Goal: Task Accomplishment & Management: Manage account settings

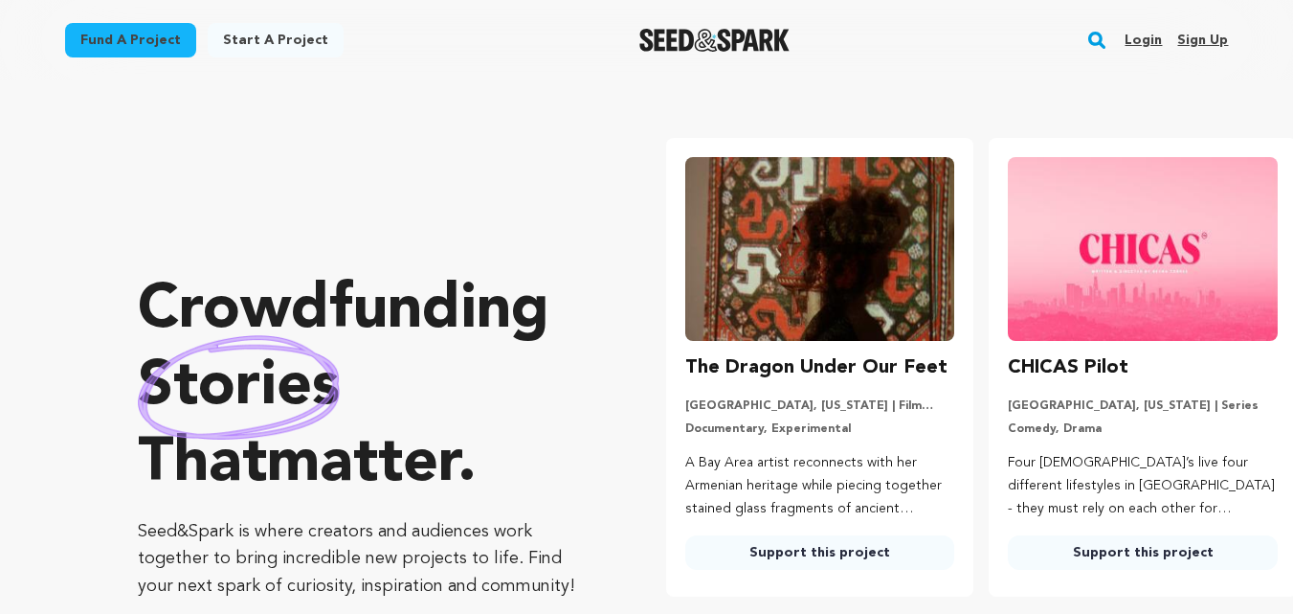
click at [1153, 41] on link "Login" at bounding box center [1143, 40] width 37 height 31
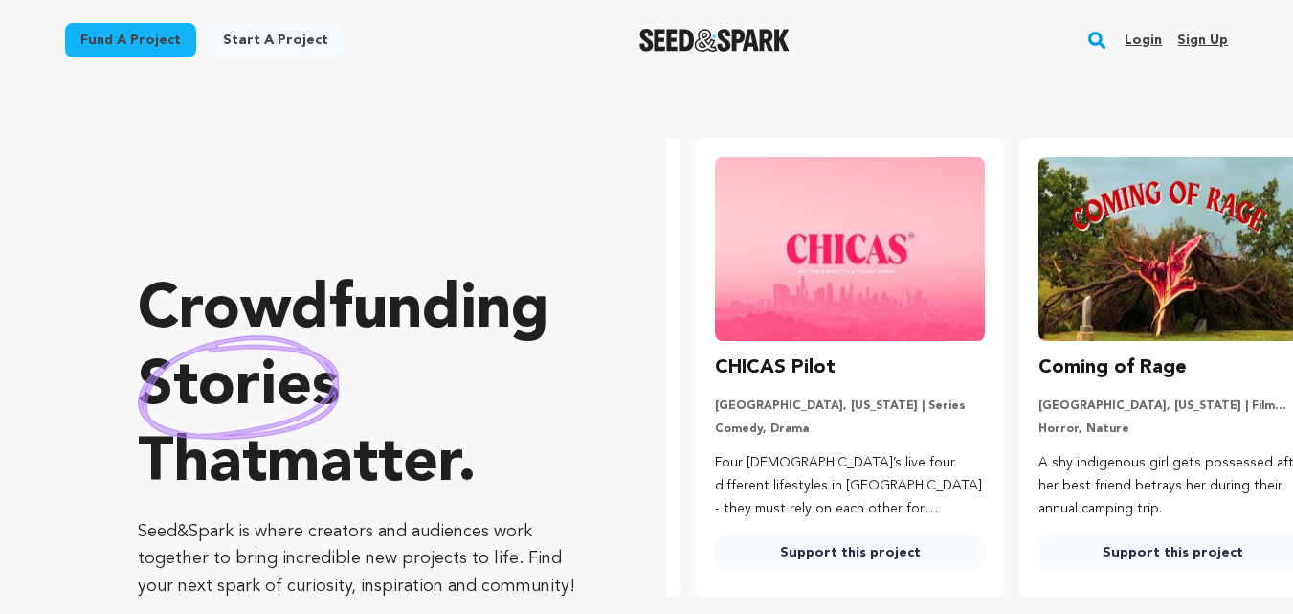
scroll to position [0, 339]
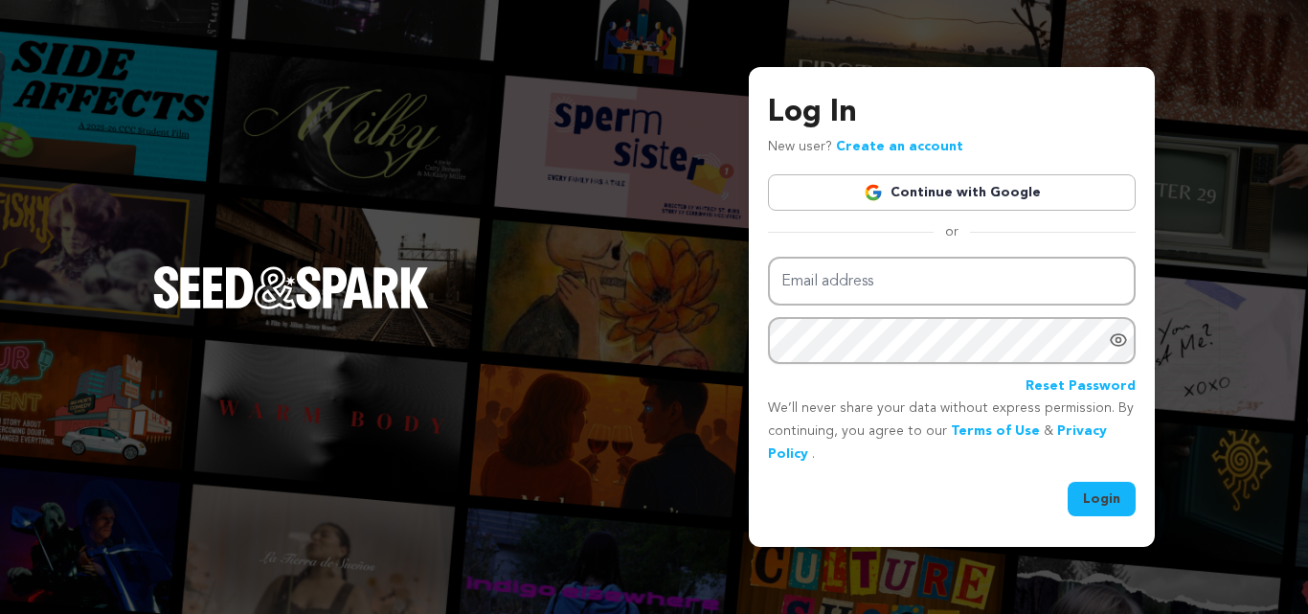
click at [1042, 198] on link "Continue with Google" at bounding box center [952, 192] width 368 height 36
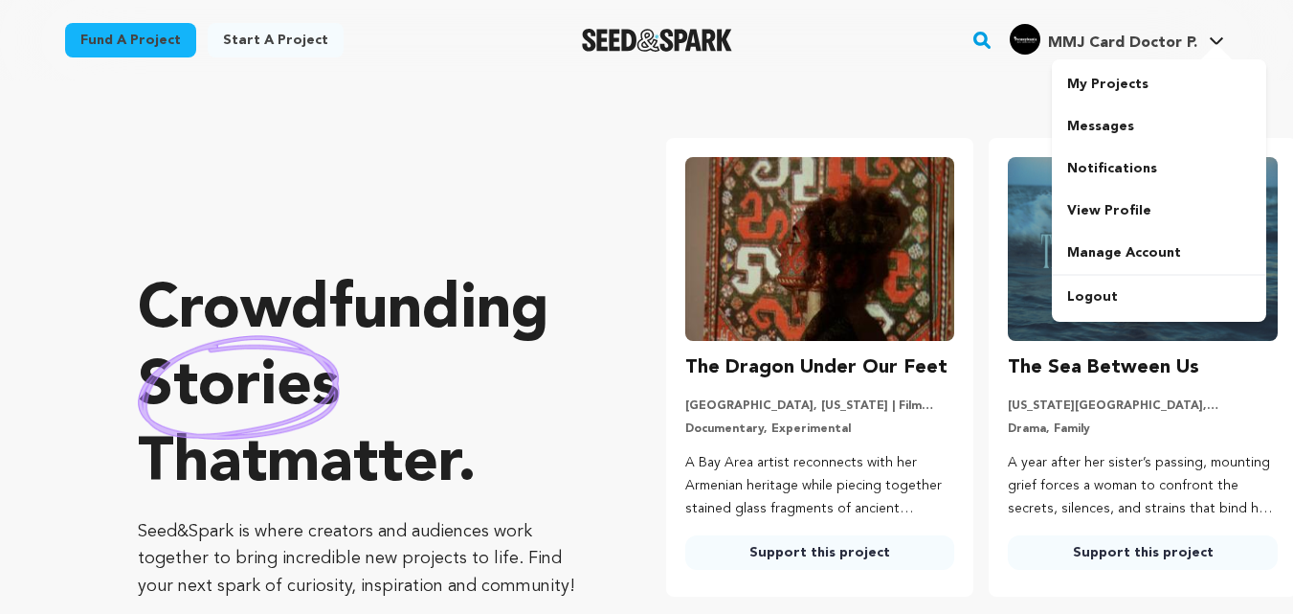
click at [1081, 42] on span "MMJ Card Doctor P." at bounding box center [1122, 42] width 149 height 15
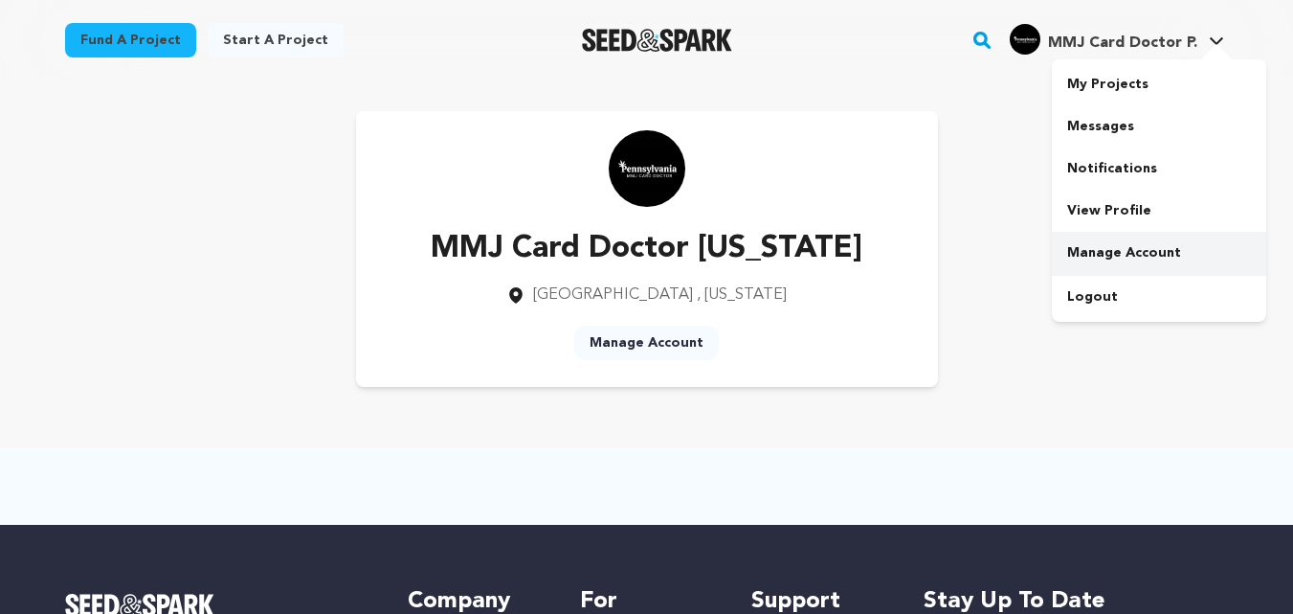
click at [1119, 246] on link "Manage Account" at bounding box center [1159, 253] width 214 height 42
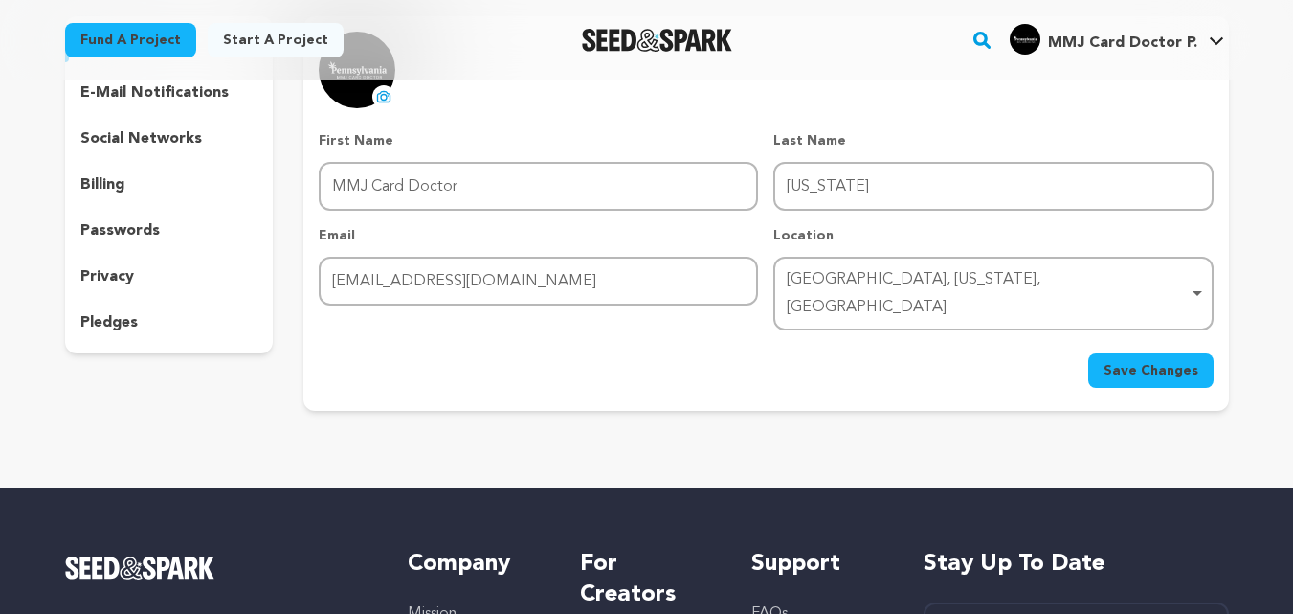
scroll to position [191, 0]
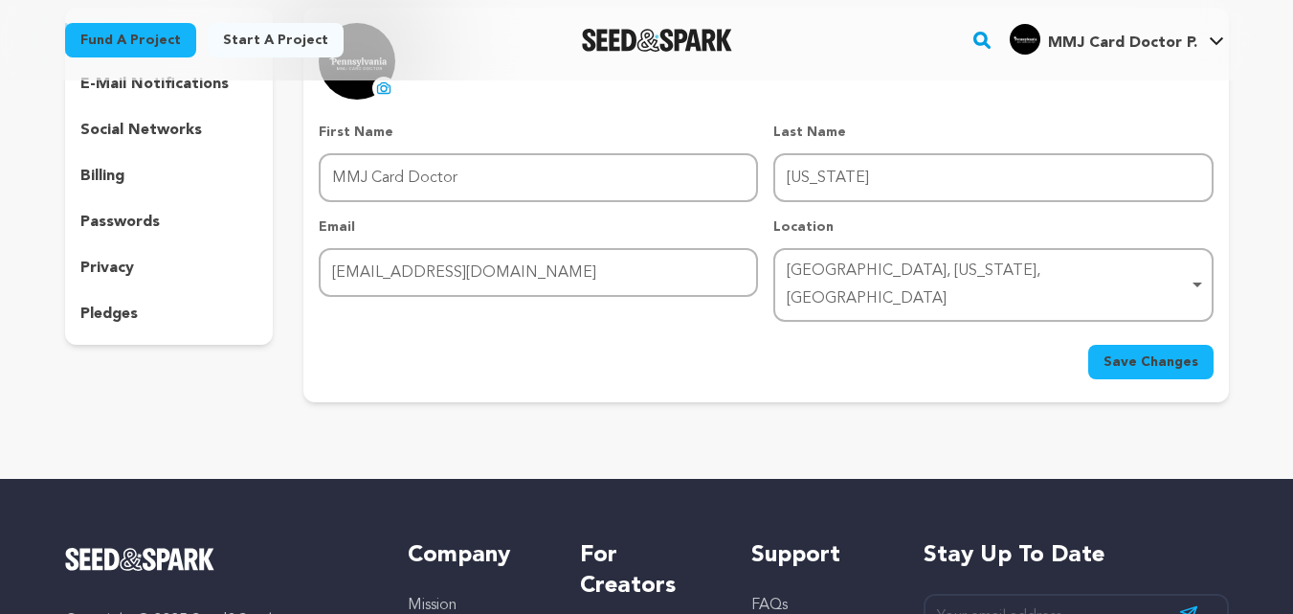
click at [1135, 352] on span "Save Changes" at bounding box center [1151, 361] width 95 height 19
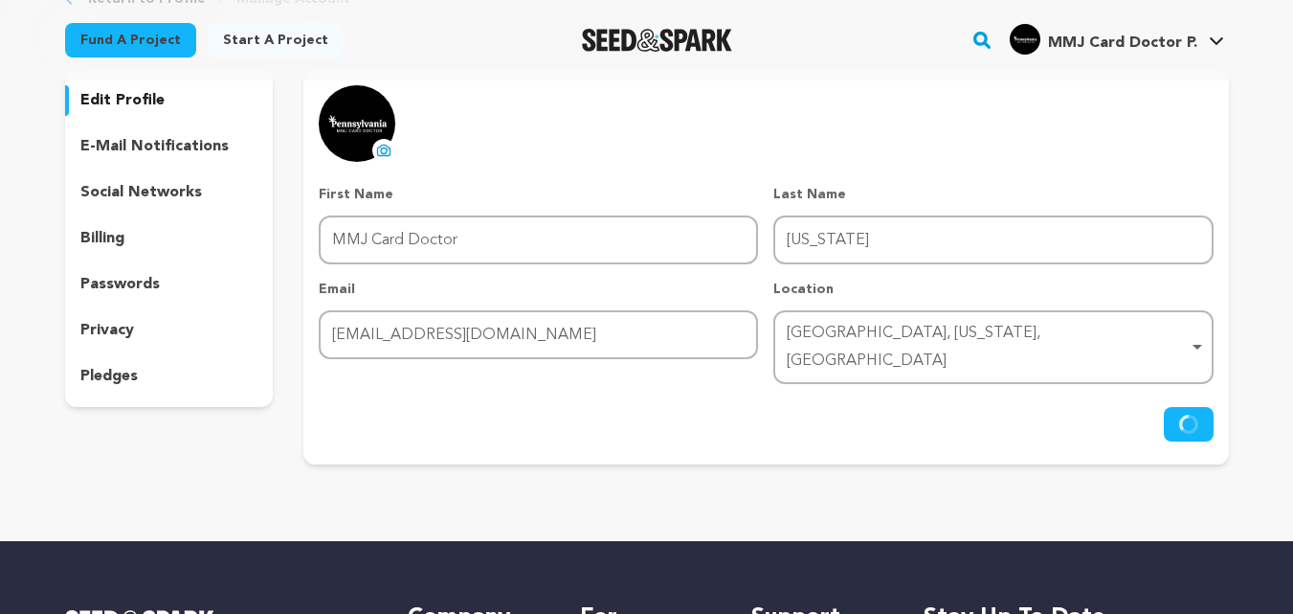
scroll to position [96, 0]
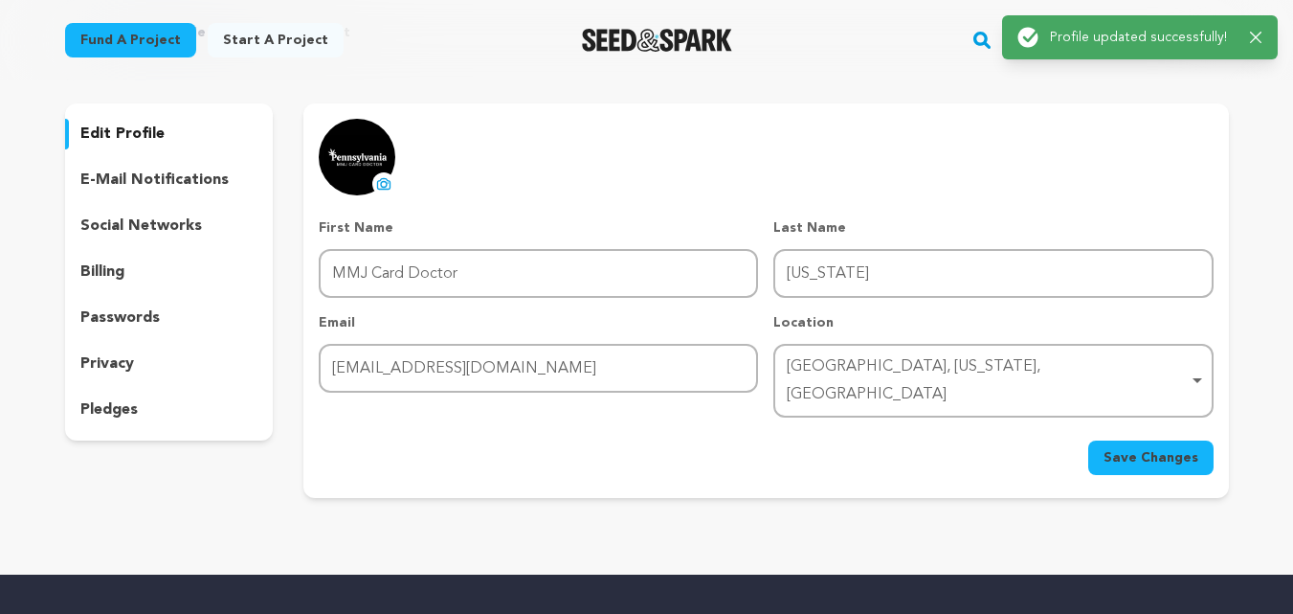
click at [117, 365] on p "privacy" at bounding box center [107, 363] width 54 height 23
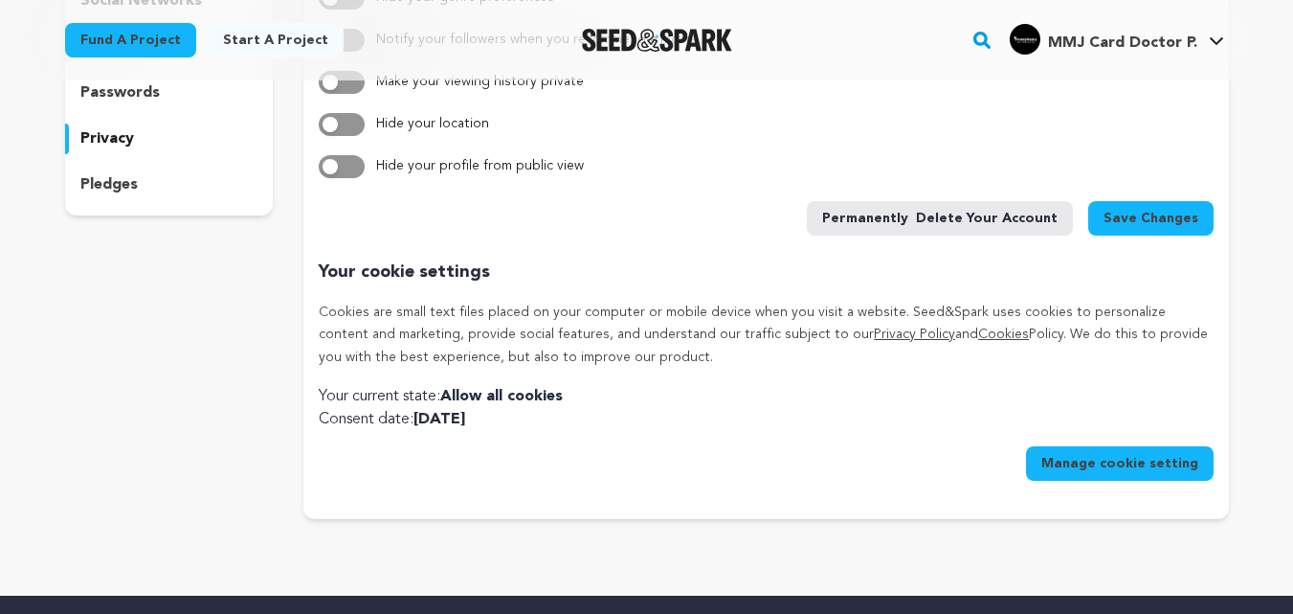
scroll to position [287, 0]
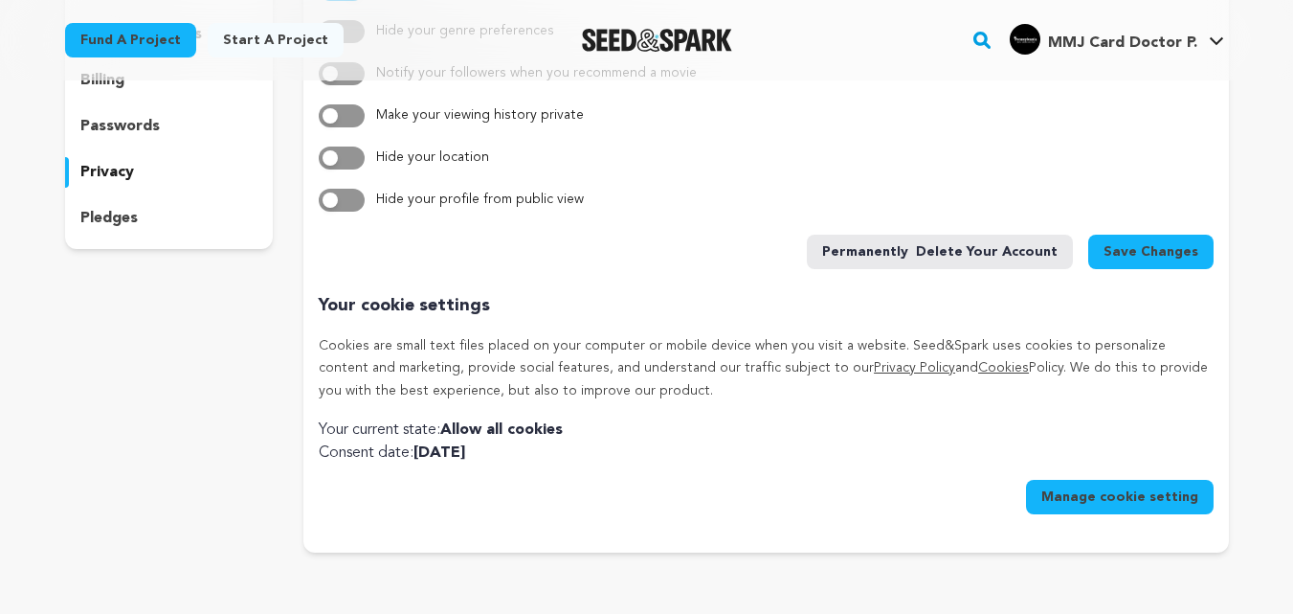
click at [112, 126] on p "passwords" at bounding box center [119, 126] width 79 height 23
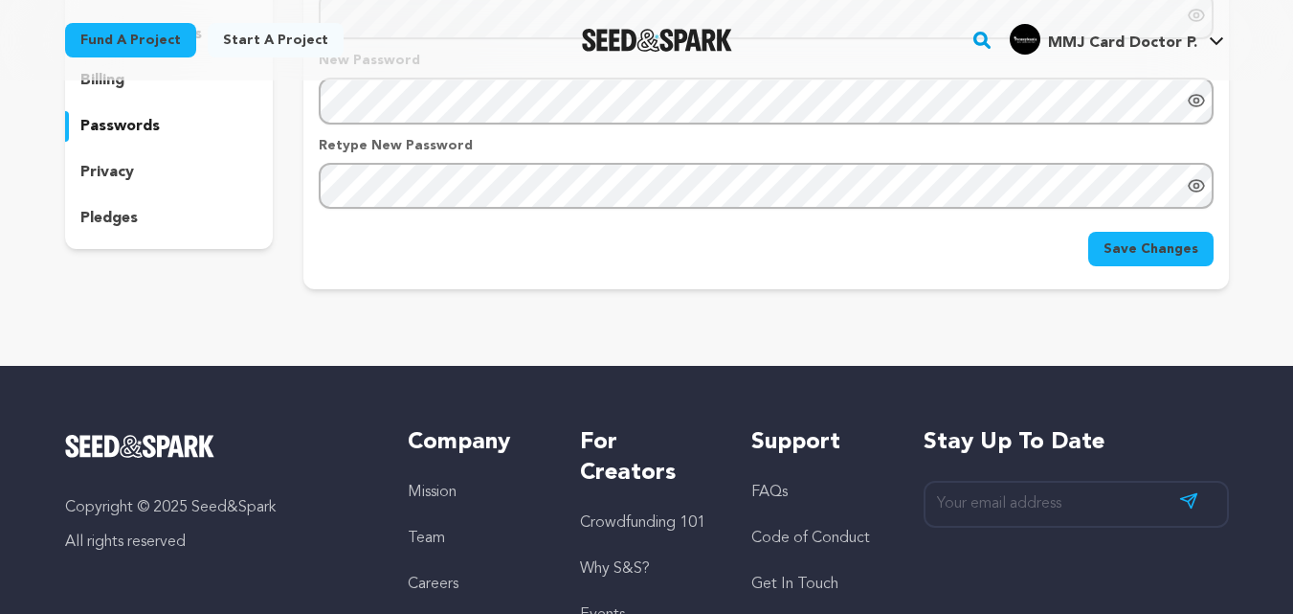
scroll to position [96, 0]
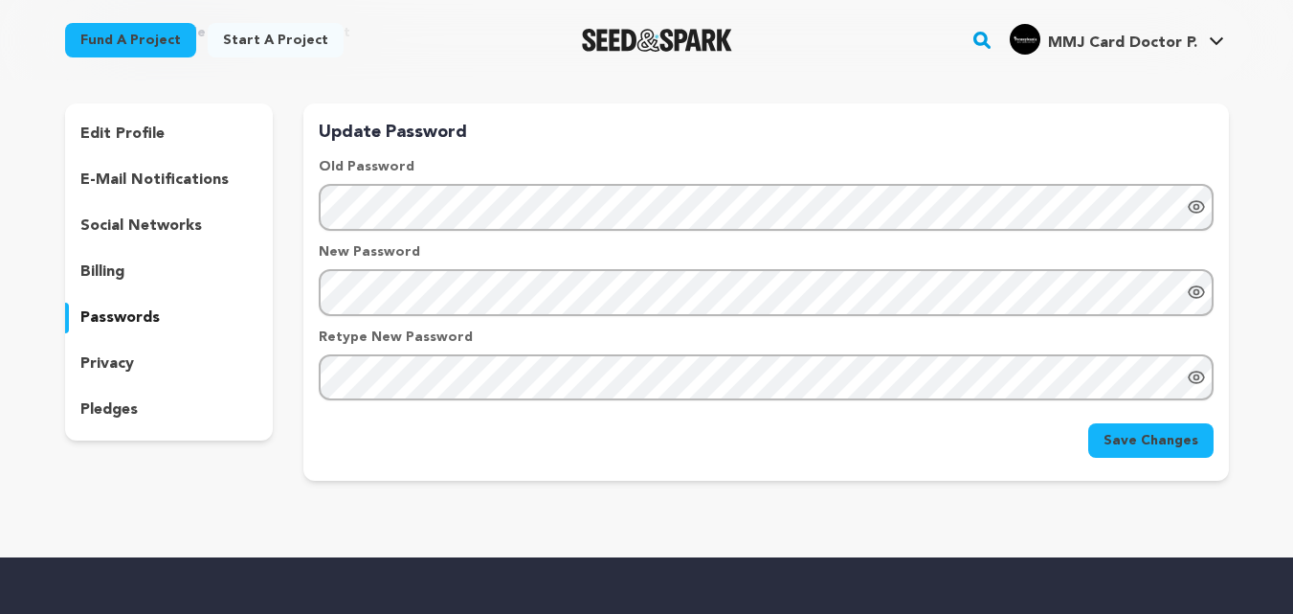
click at [102, 262] on p "billing" at bounding box center [102, 271] width 44 height 23
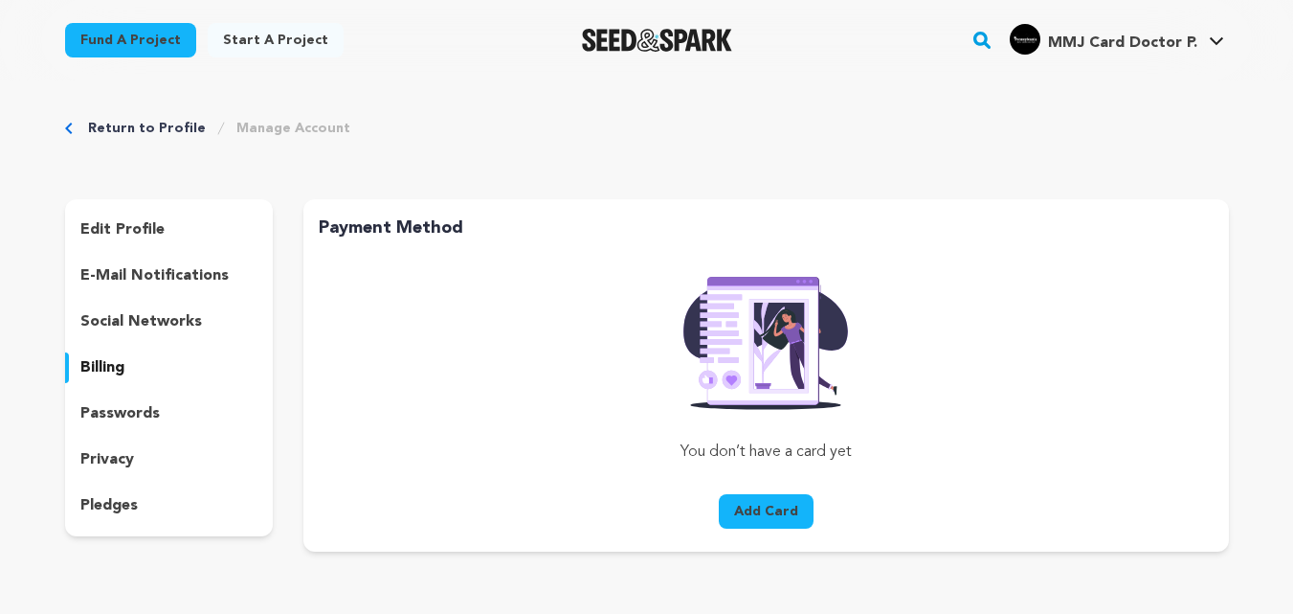
click at [137, 315] on p "social networks" at bounding box center [141, 321] width 122 height 23
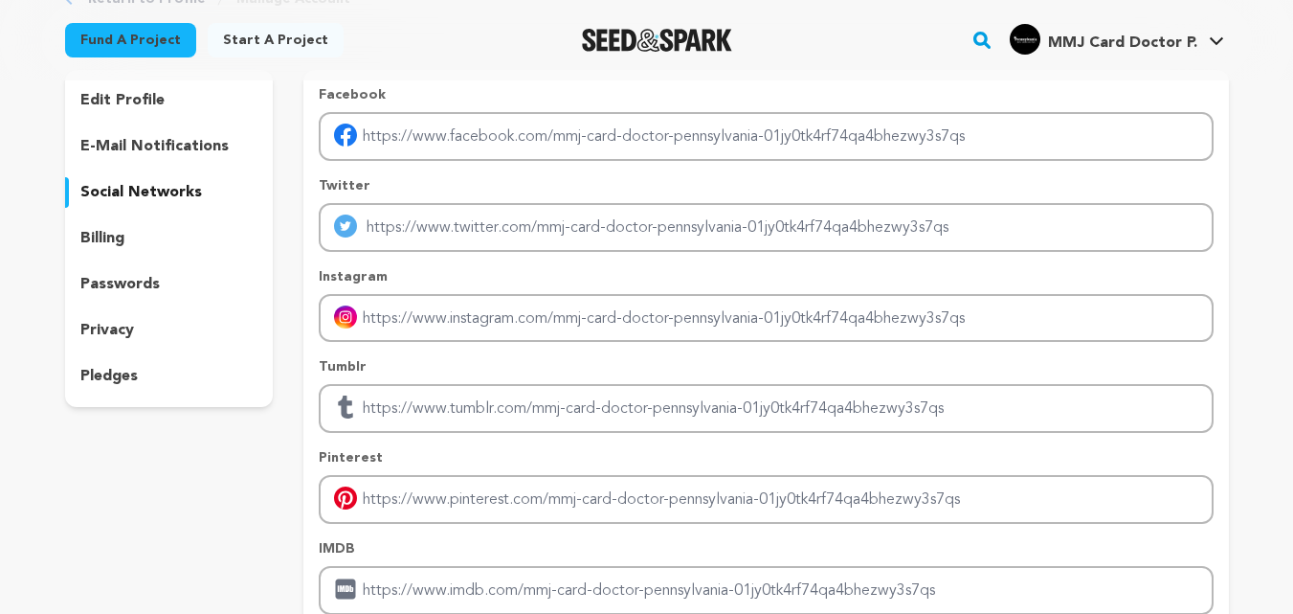
scroll to position [96, 0]
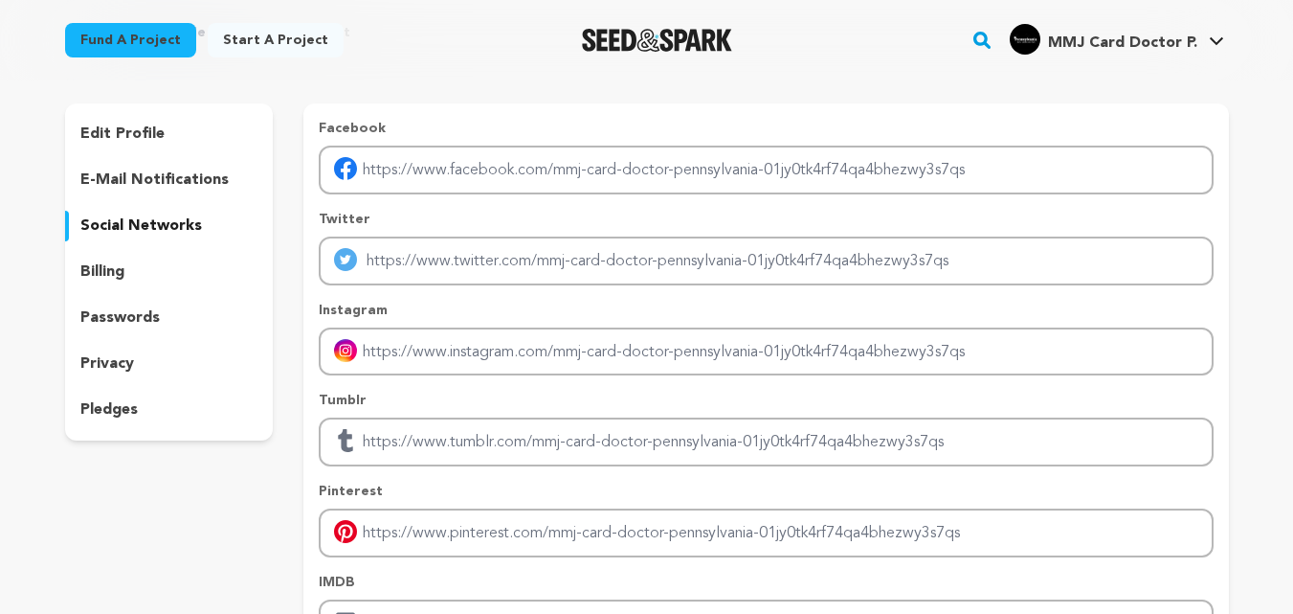
click at [165, 184] on p "e-mail notifications" at bounding box center [154, 179] width 148 height 23
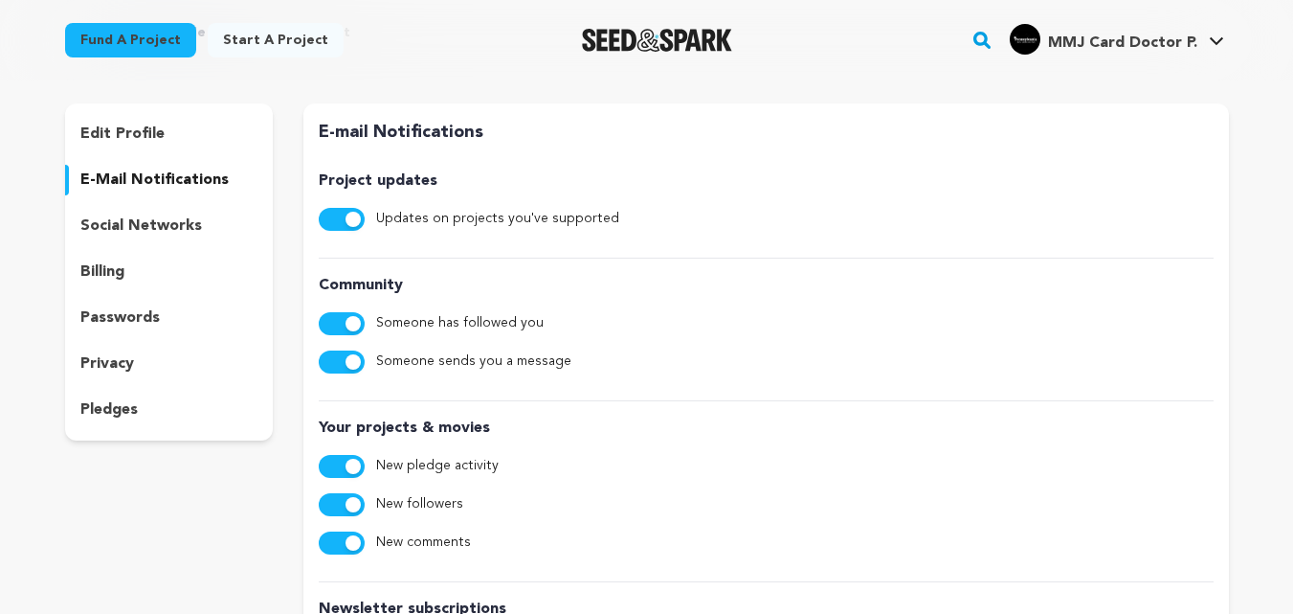
click at [124, 134] on p "edit profile" at bounding box center [122, 134] width 84 height 23
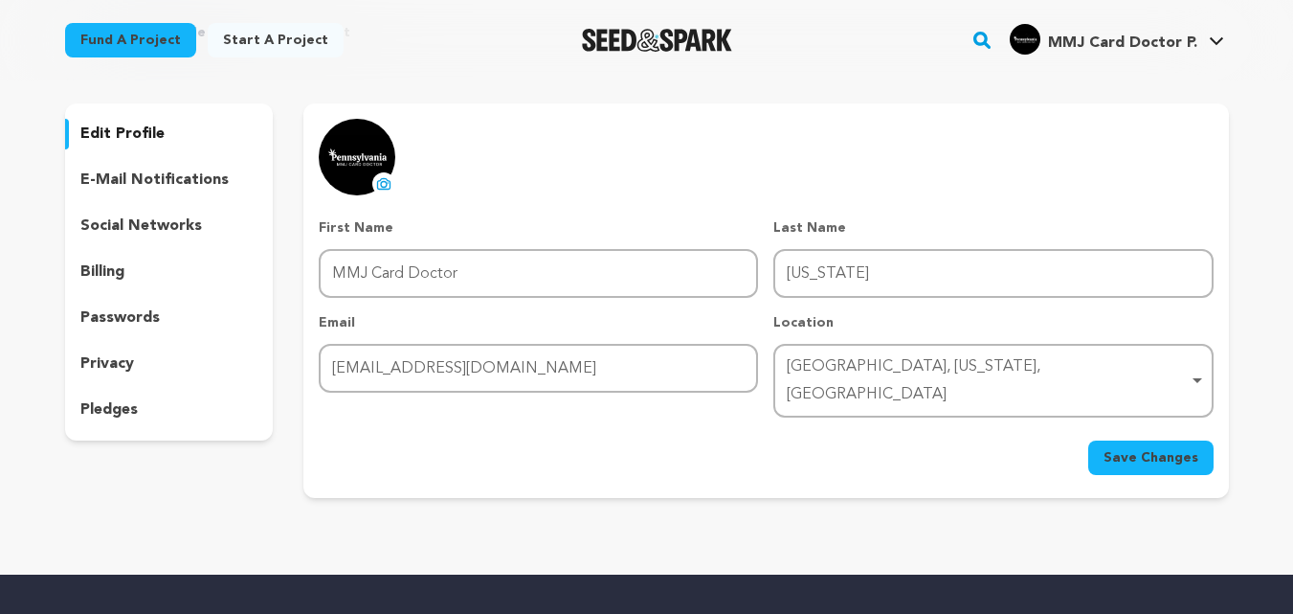
click at [1150, 448] on span "Save Changes" at bounding box center [1151, 457] width 95 height 19
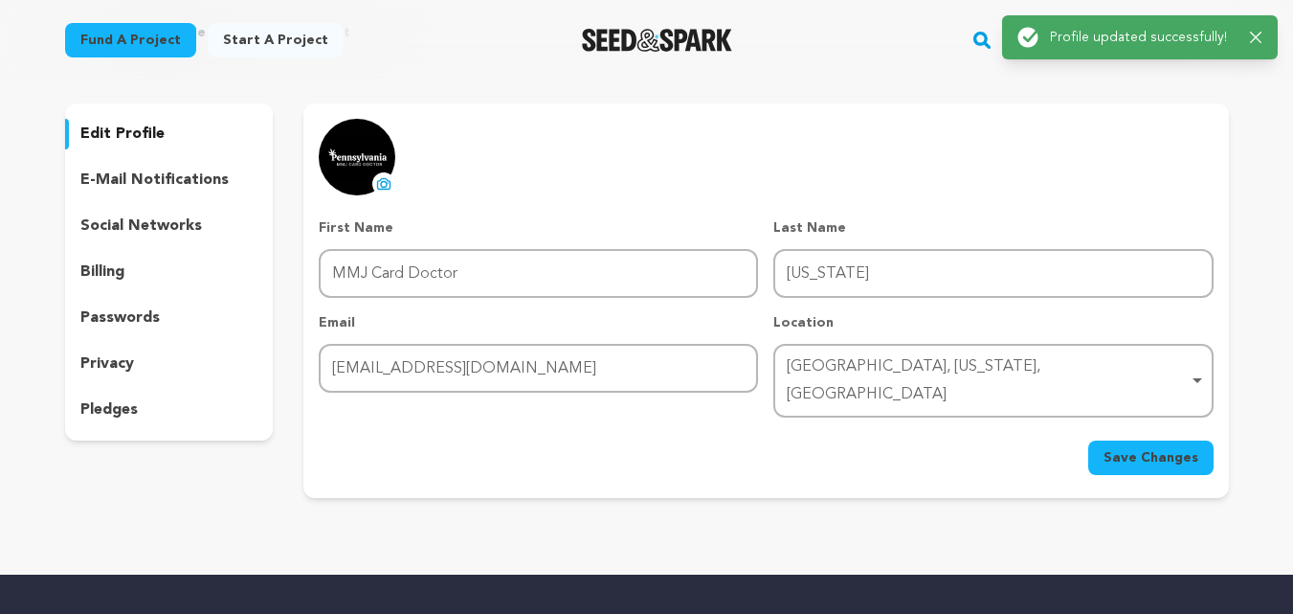
click at [1267, 34] on div "Success: Info: Warning: Error: Profile updated successfully! Close notification" at bounding box center [1140, 37] width 276 height 44
click at [1255, 36] on icon "button" at bounding box center [1255, 37] width 11 height 11
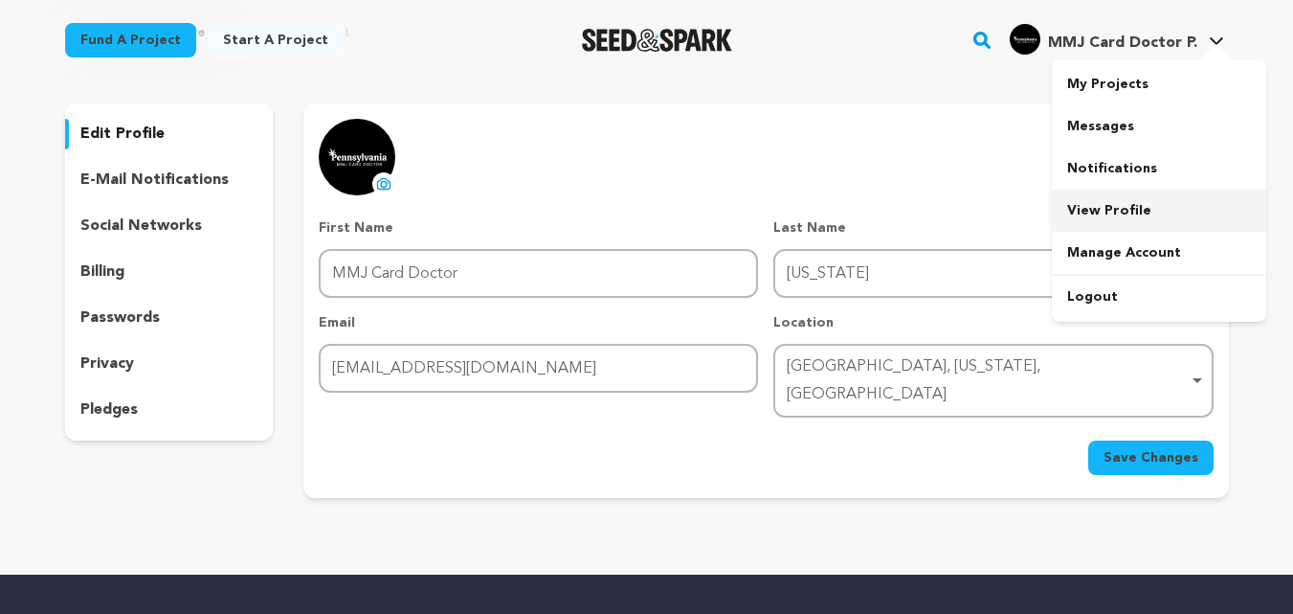
click at [1108, 204] on link "View Profile" at bounding box center [1159, 211] width 214 height 42
